Goal: Transaction & Acquisition: Purchase product/service

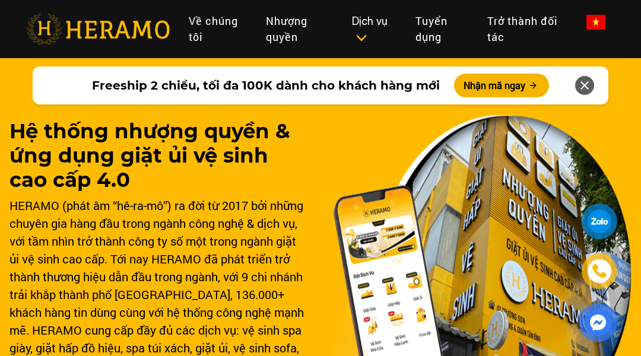
scroll to position [24, 0]
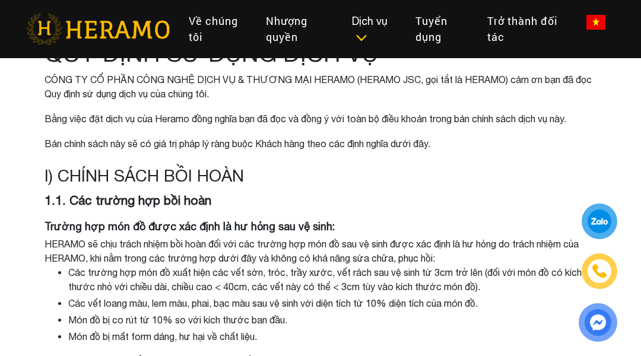
scroll to position [24, 0]
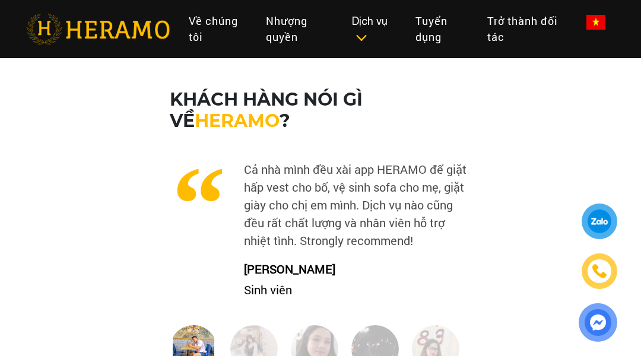
scroll to position [24, 0]
